Goal: Transaction & Acquisition: Obtain resource

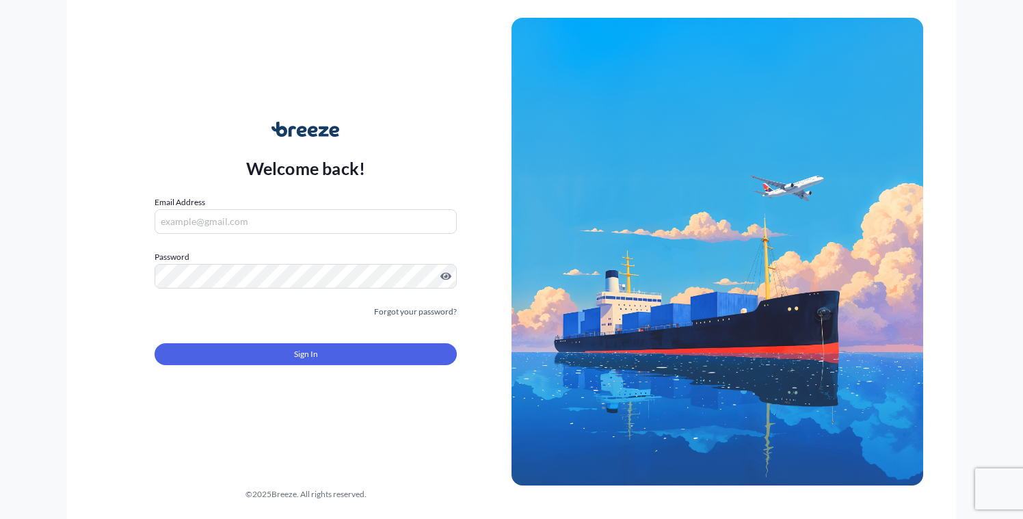
click at [235, 212] on input "Email Address" at bounding box center [306, 221] width 302 height 25
type input "[PERSON_NAME][EMAIL_ADDRESS][DOMAIN_NAME]"
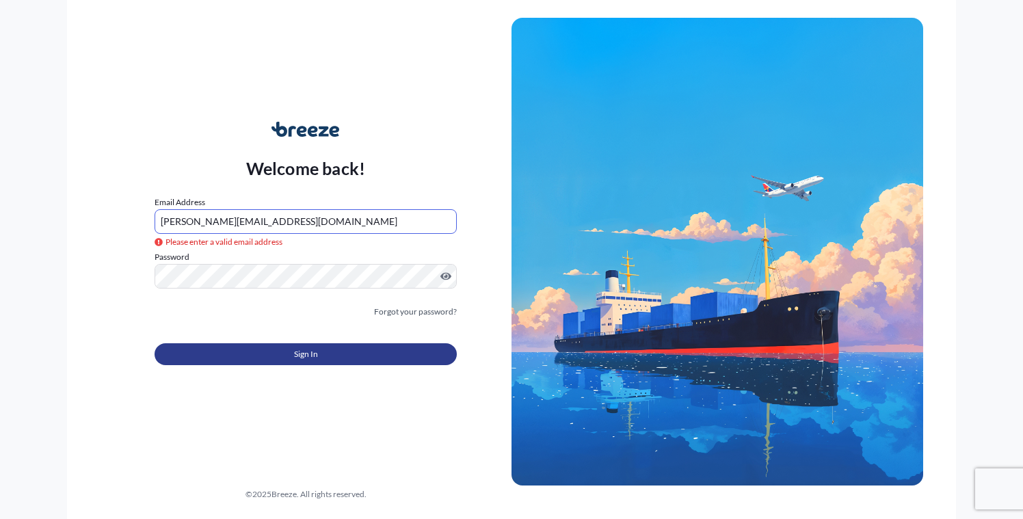
click at [302, 362] on button "Sign In" at bounding box center [306, 354] width 302 height 22
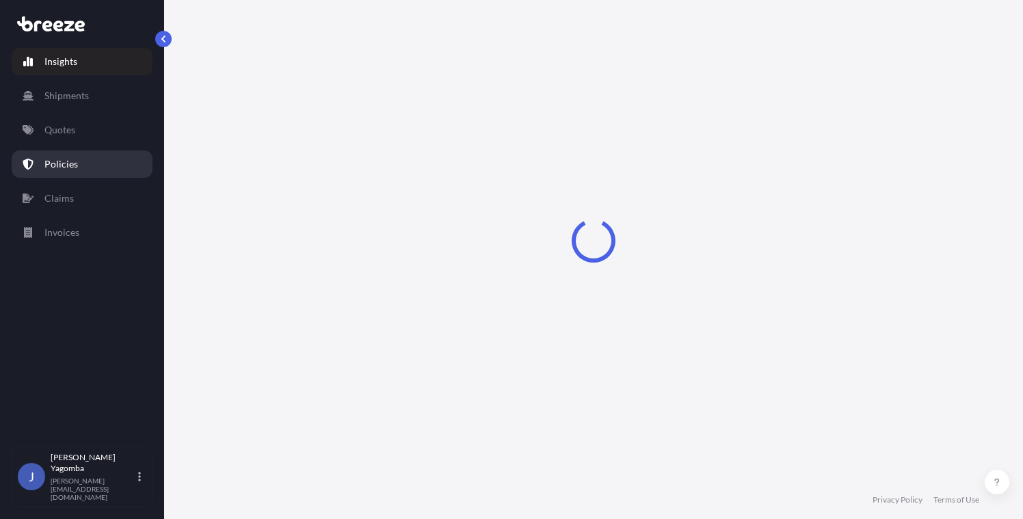
select select "2025"
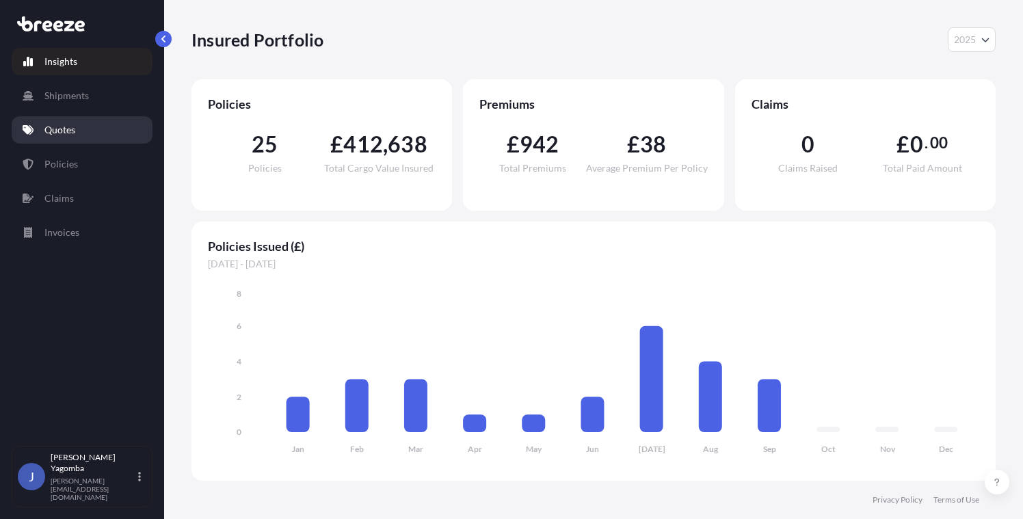
click at [62, 134] on p "Quotes" at bounding box center [59, 130] width 31 height 14
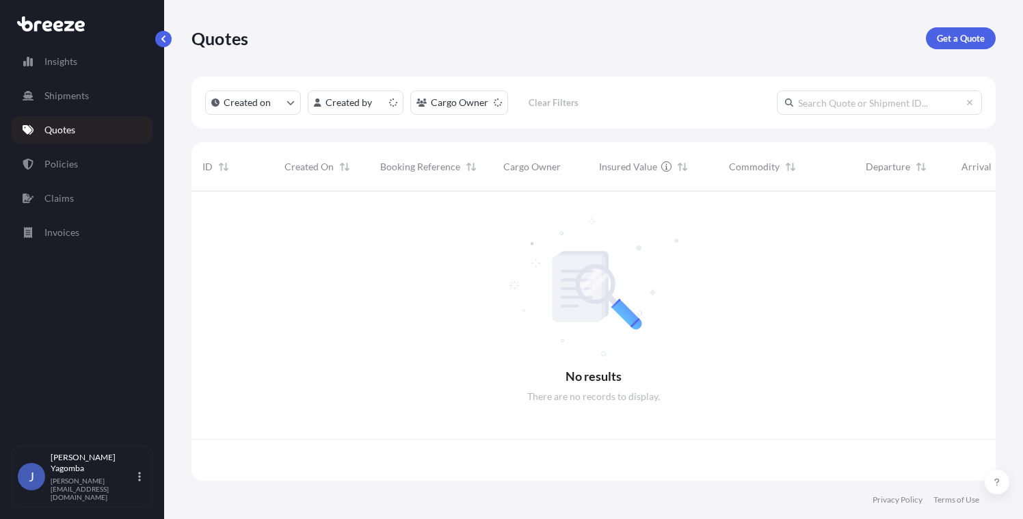
scroll to position [287, 794]
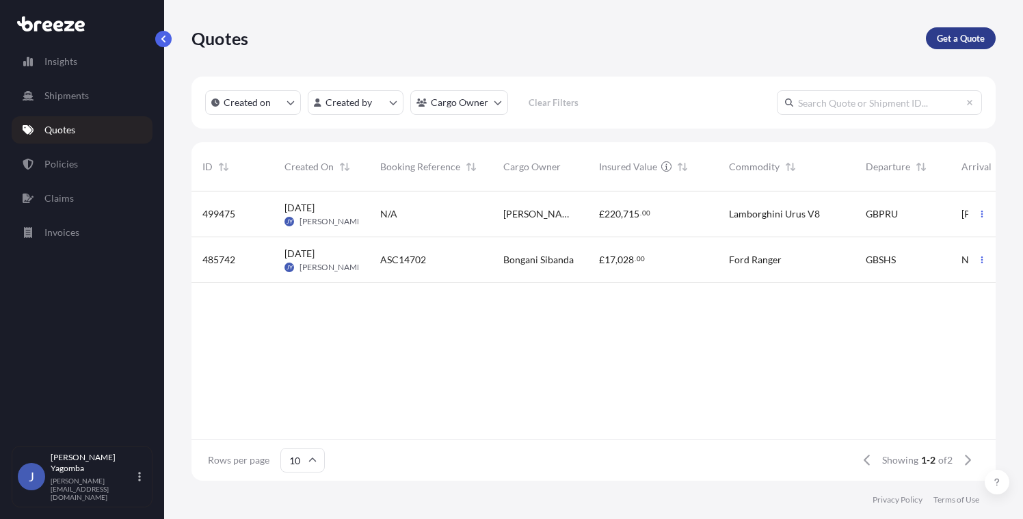
click at [965, 41] on p "Get a Quote" at bounding box center [961, 38] width 48 height 14
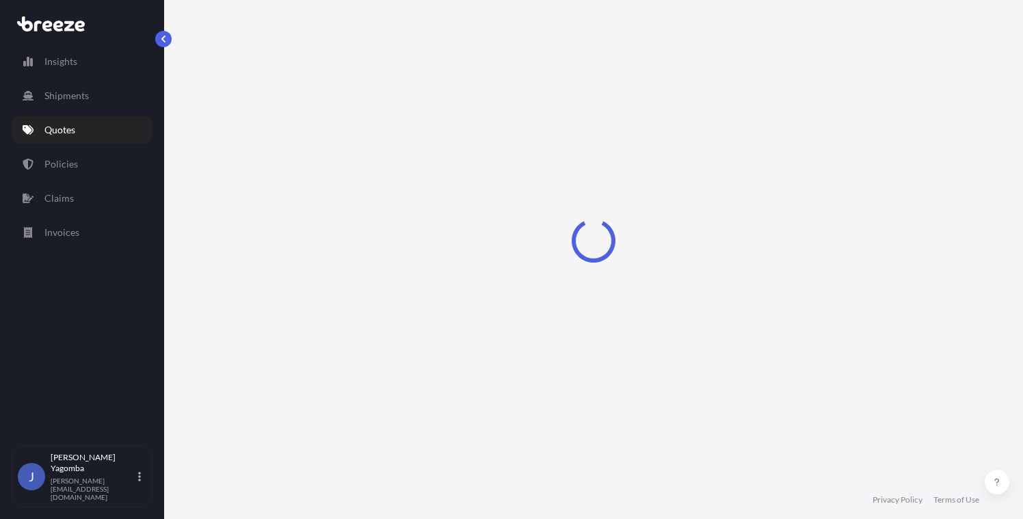
select select "Sea"
select select "1"
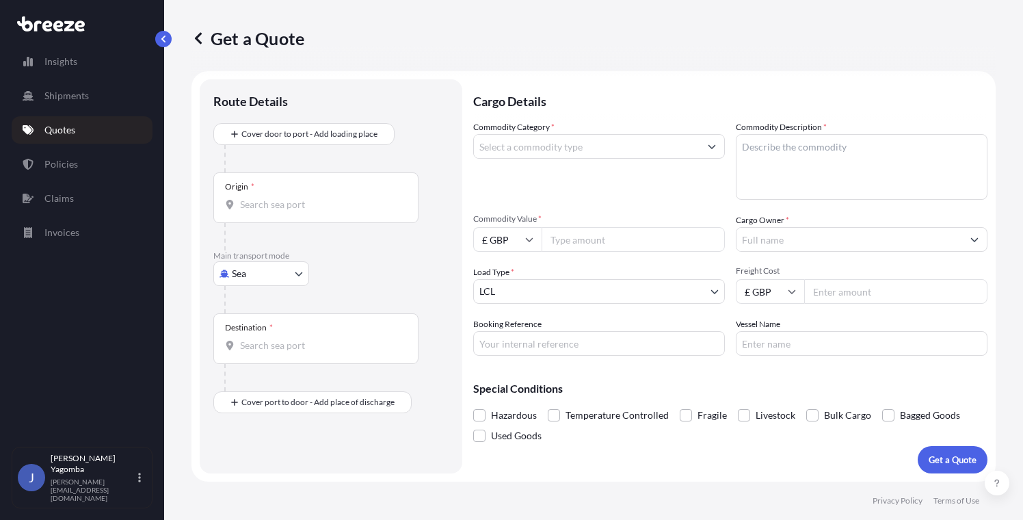
scroll to position [6, 0]
click at [274, 208] on input "Origin *" at bounding box center [320, 204] width 161 height 14
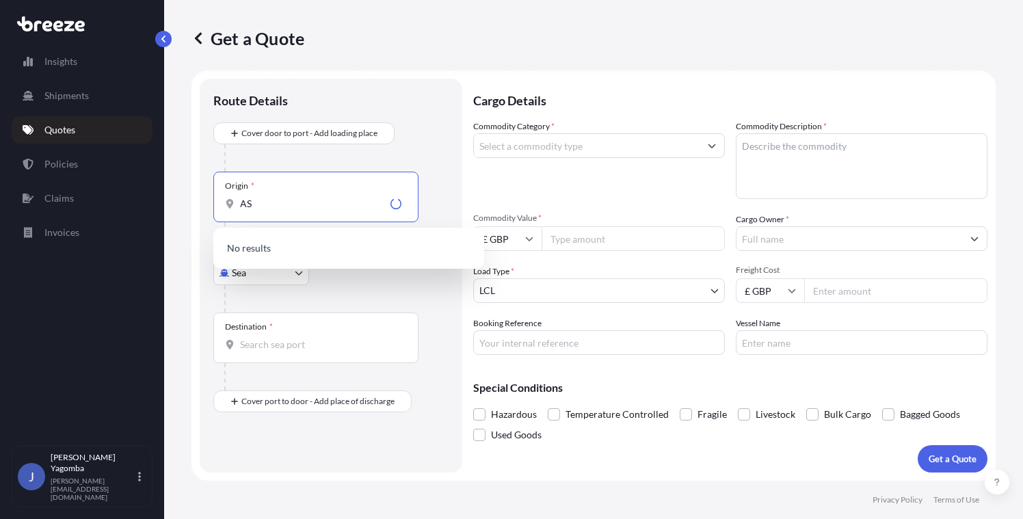
type input "A"
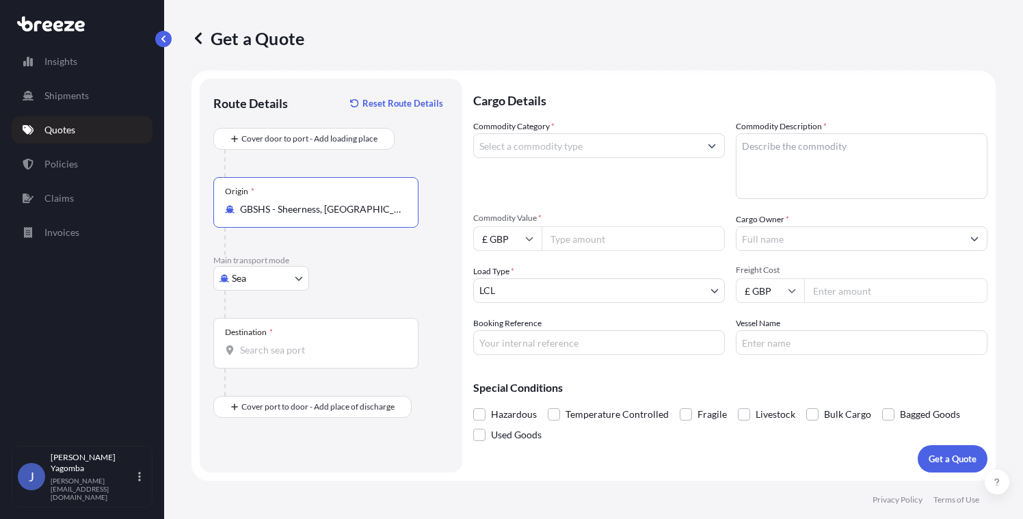
type input "GBSHS - Sheerness, [GEOGRAPHIC_DATA]"
click at [279, 355] on input "Destination *" at bounding box center [320, 350] width 161 height 14
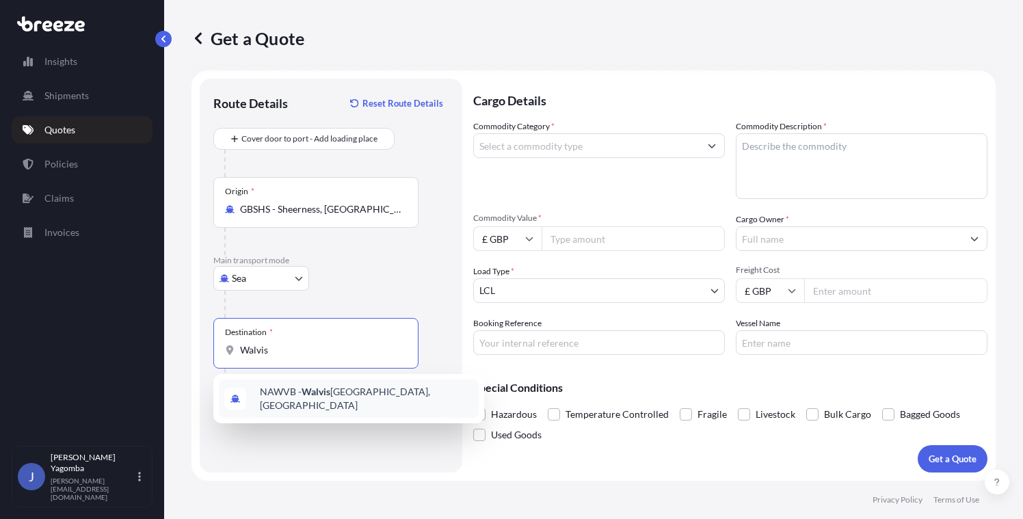
click at [339, 395] on span "NAWVB - [GEOGRAPHIC_DATA], [GEOGRAPHIC_DATA]" at bounding box center [366, 398] width 213 height 27
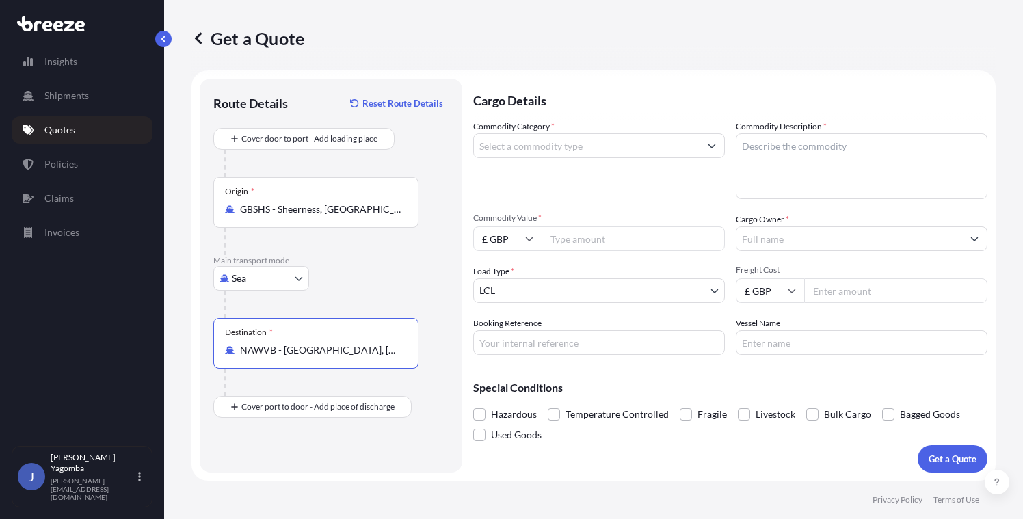
type input "NAWVB - [GEOGRAPHIC_DATA], [GEOGRAPHIC_DATA]"
click at [752, 148] on textarea "Commodity Description *" at bounding box center [862, 166] width 252 height 66
paste textarea "[EMAIL_ADDRESS][DOMAIN_NAME]"
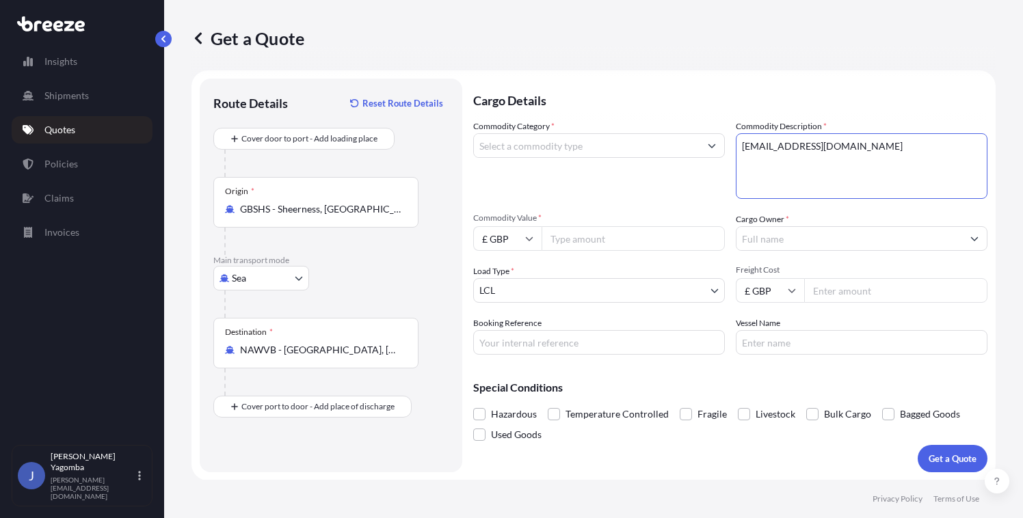
type textarea "[EMAIL_ADDRESS][DOMAIN_NAME]"
click at [614, 144] on input "Commodity Category *" at bounding box center [587, 145] width 226 height 25
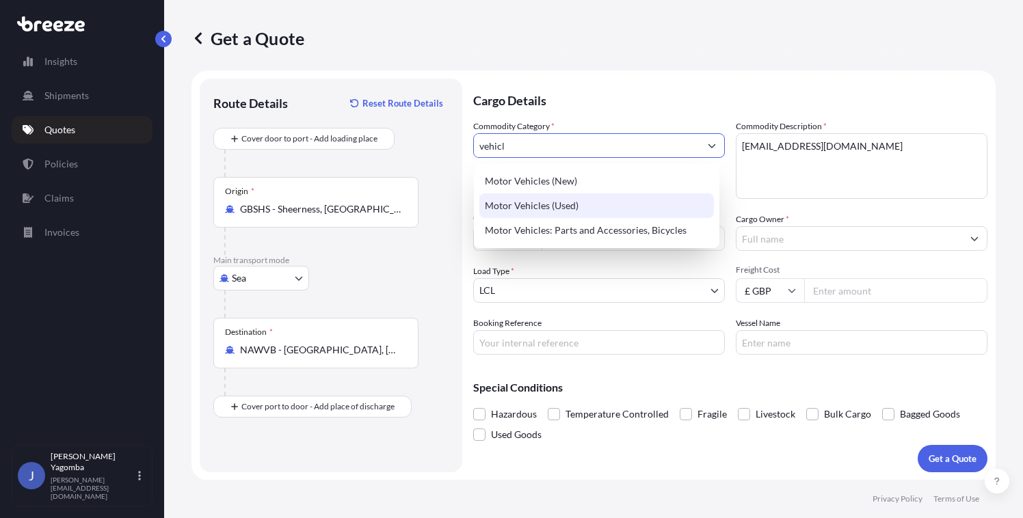
click at [583, 207] on div "Motor Vehicles (Used)" at bounding box center [596, 206] width 235 height 25
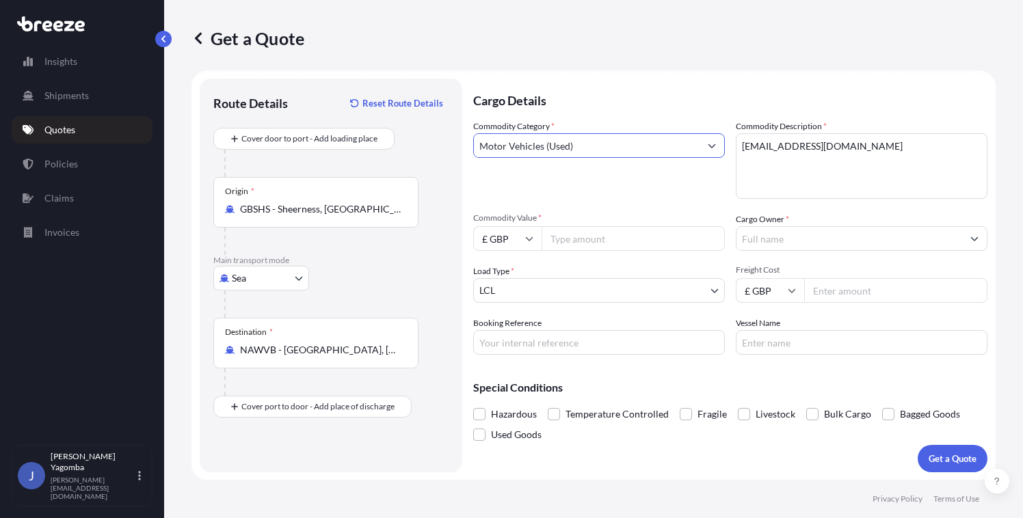
type input "Motor Vehicles (Used)"
drag, startPoint x: 838, startPoint y: 148, endPoint x: 678, endPoint y: 124, distance: 161.9
click at [678, 124] on div "Commodity Category * Motor Vehicles (Used) Commodity Description * [EMAIL_ADDRE…" at bounding box center [730, 237] width 514 height 235
click at [806, 150] on textarea "Land Rover Discvery" at bounding box center [862, 166] width 252 height 66
click at [843, 148] on textarea "Land Rover Discovery" at bounding box center [862, 166] width 252 height 66
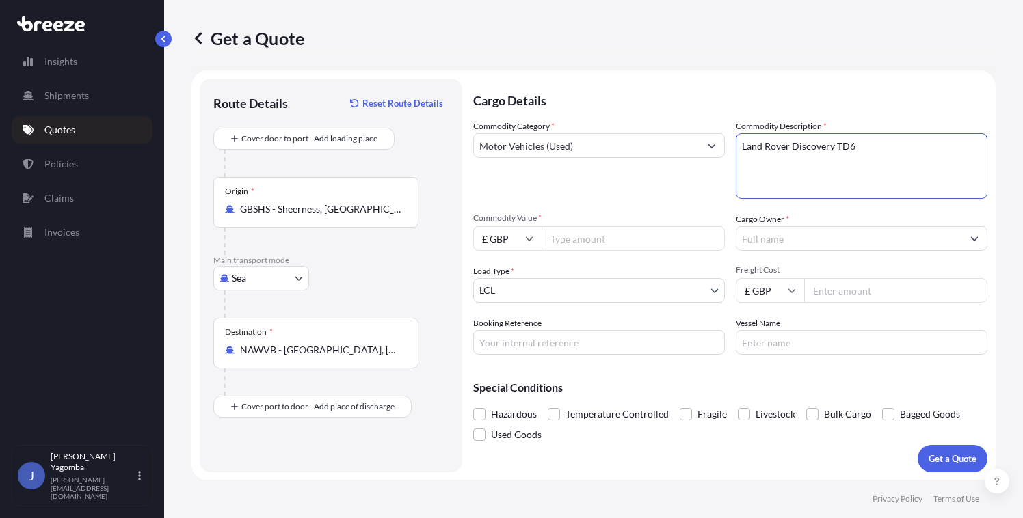
type textarea "Land Rover Discovery TD6"
click at [611, 240] on input "Commodity Value *" at bounding box center [633, 238] width 183 height 25
type input "15500"
click at [817, 291] on input "Freight Cost" at bounding box center [895, 290] width 183 height 25
type input "1135"
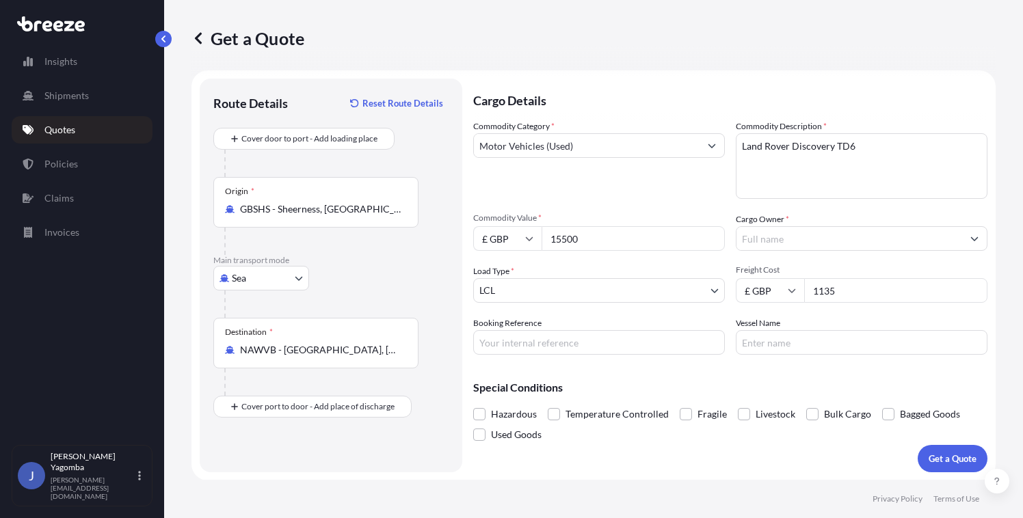
click at [821, 240] on input "Cargo Owner *" at bounding box center [850, 238] width 226 height 25
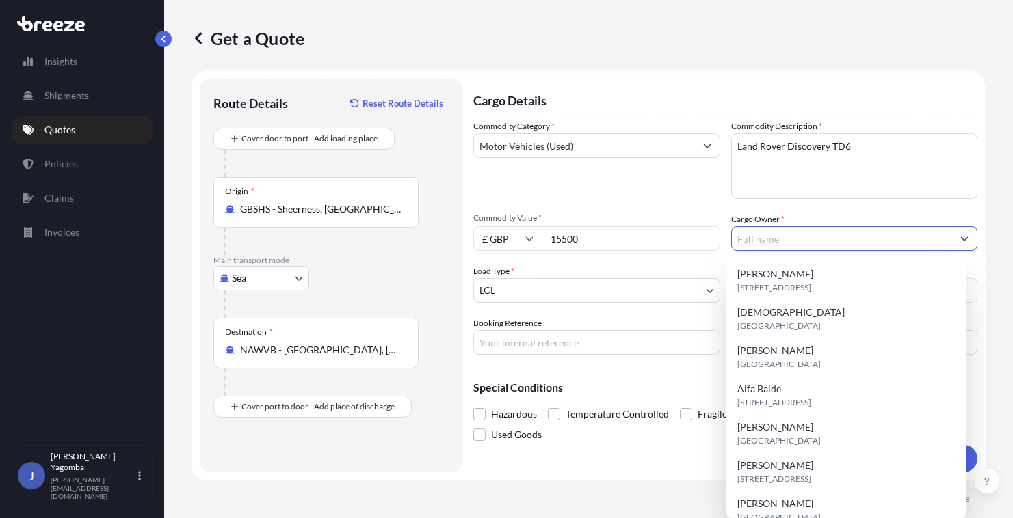
paste input "[EMAIL_ADDRESS][DOMAIN_NAME]"
type input "[EMAIL_ADDRESS][DOMAIN_NAME]"
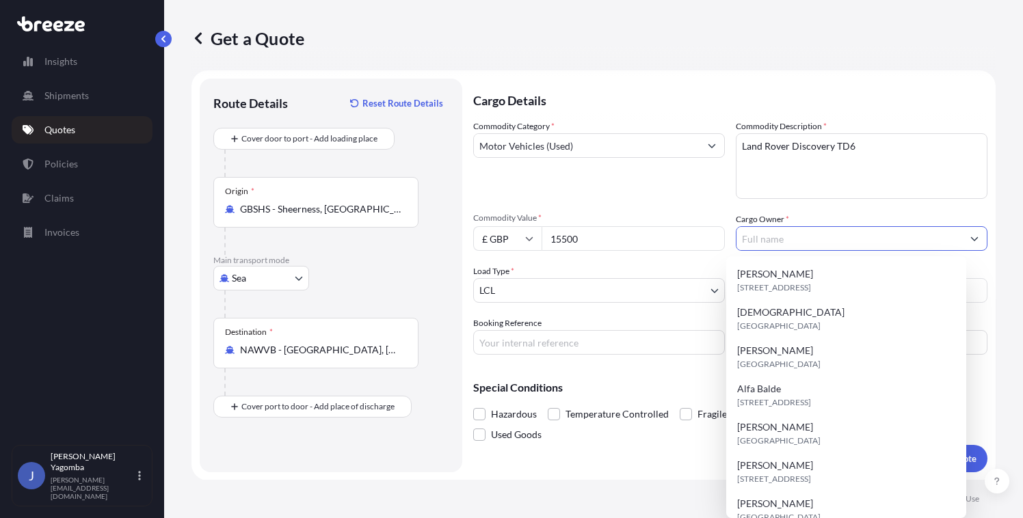
click at [813, 243] on input "Cargo Owner *" at bounding box center [850, 238] width 226 height 25
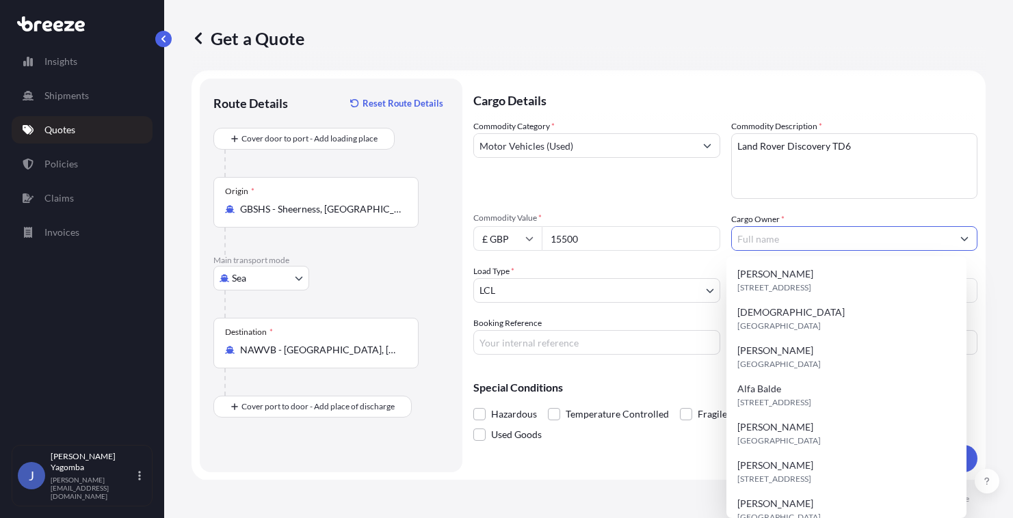
paste input "Nothando Christalgirl [PERSON_NAME]"
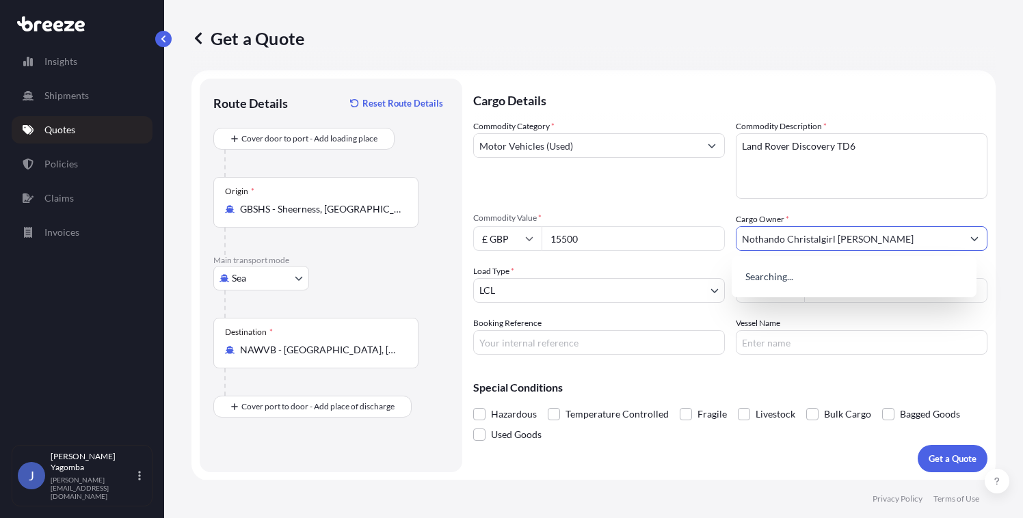
type input "Nothando Christalgirl [PERSON_NAME]"
click at [691, 262] on div "Commodity Category * Motor Vehicles (Used) Commodity Description * Land Rover D…" at bounding box center [730, 237] width 514 height 235
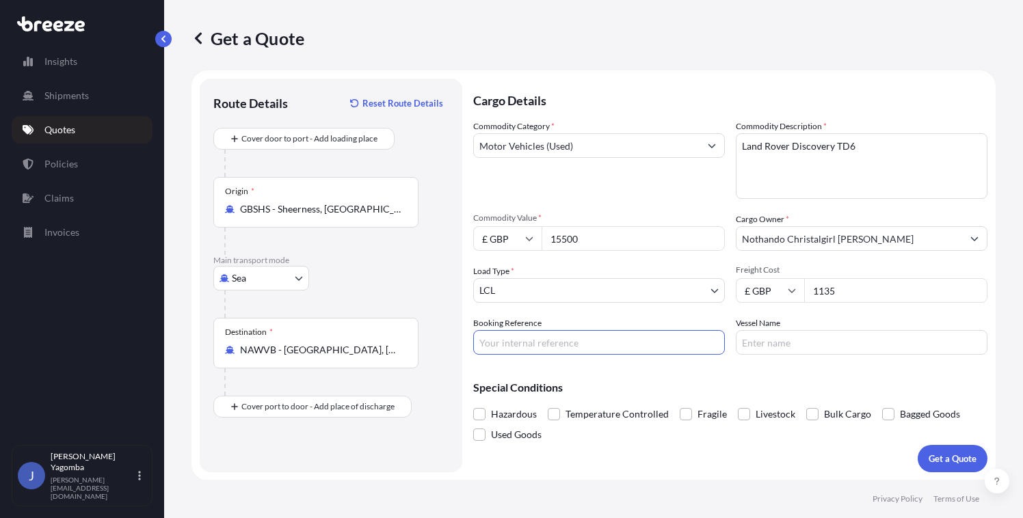
click at [511, 343] on input "Booking Reference" at bounding box center [599, 342] width 252 height 25
type input "N/A"
click at [741, 345] on input "Vessel Name" at bounding box center [862, 342] width 252 height 25
type input "TBC"
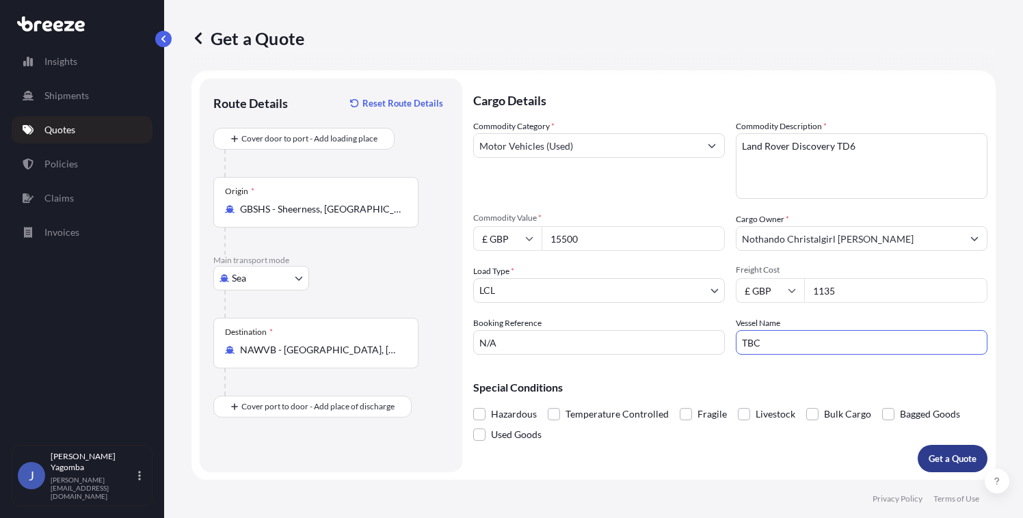
click at [931, 456] on p "Get a Quote" at bounding box center [953, 459] width 48 height 14
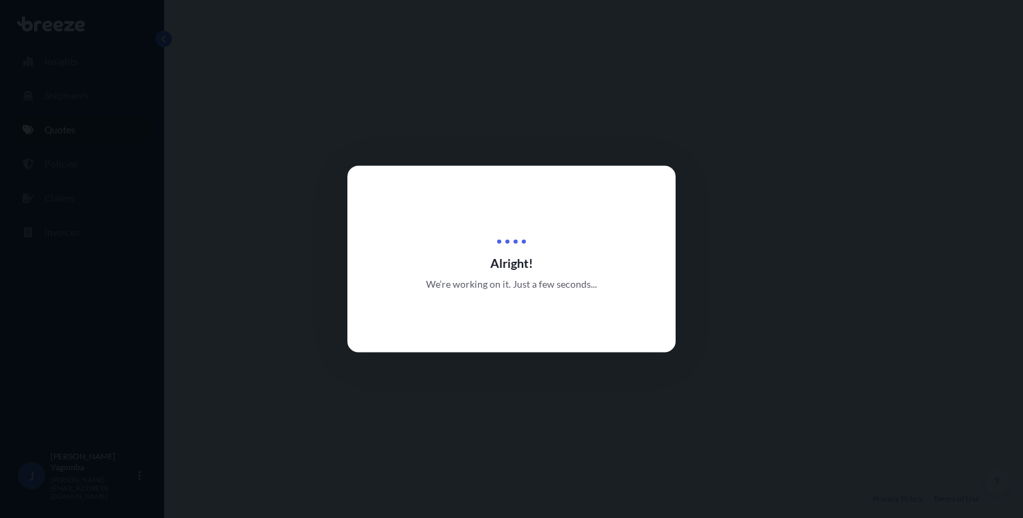
select select "Sea"
select select "1"
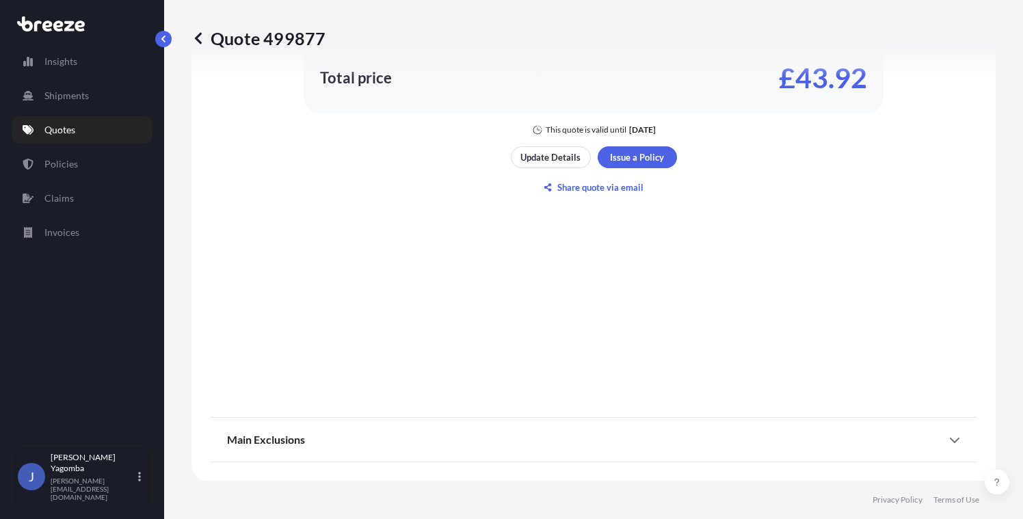
scroll to position [925, 0]
